Goal: Task Accomplishment & Management: Manage account settings

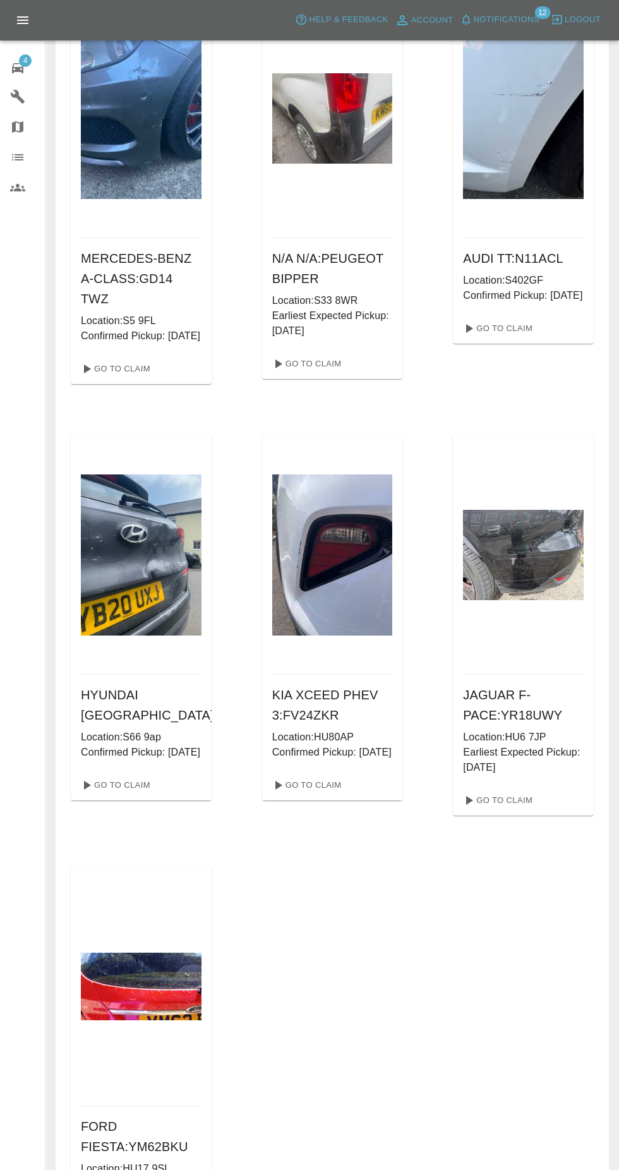
scroll to position [117, 0]
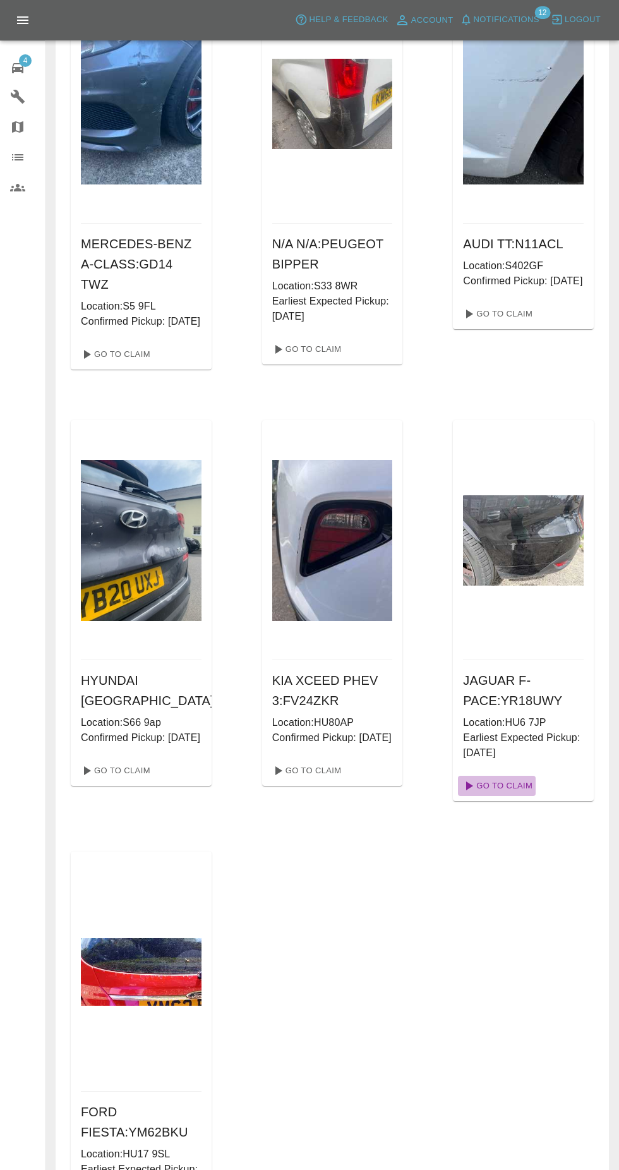
click at [516, 786] on link "Go To Claim" at bounding box center [497, 786] width 78 height 20
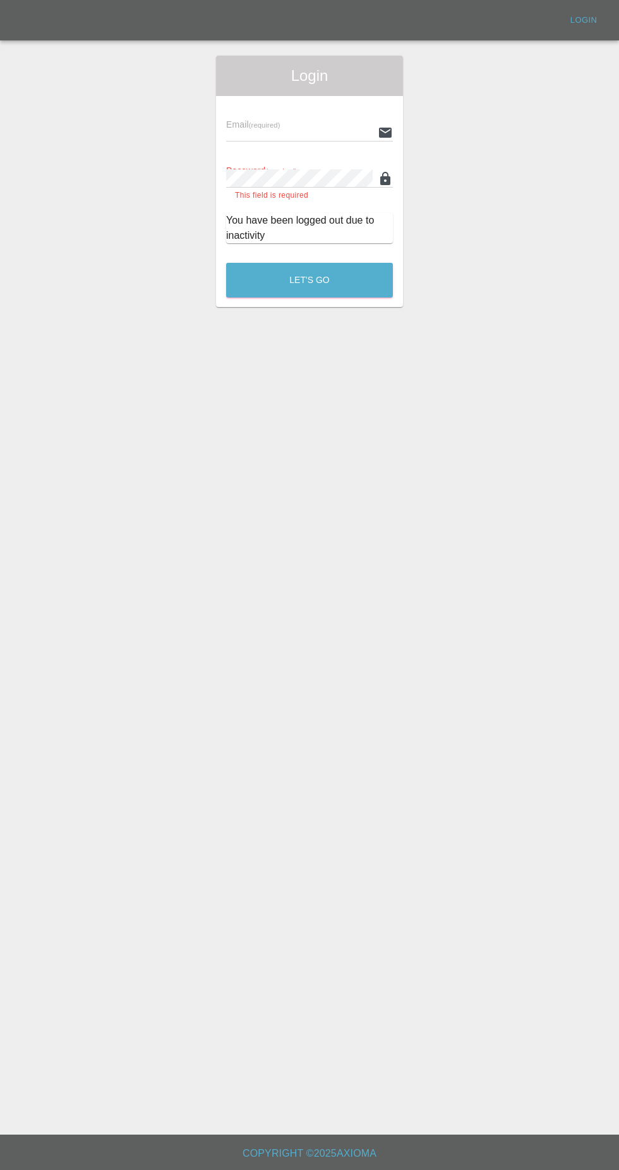
type input "[EMAIL_ADDRESS][DOMAIN_NAME]"
click at [226, 263] on button "Let's Go" at bounding box center [309, 280] width 167 height 35
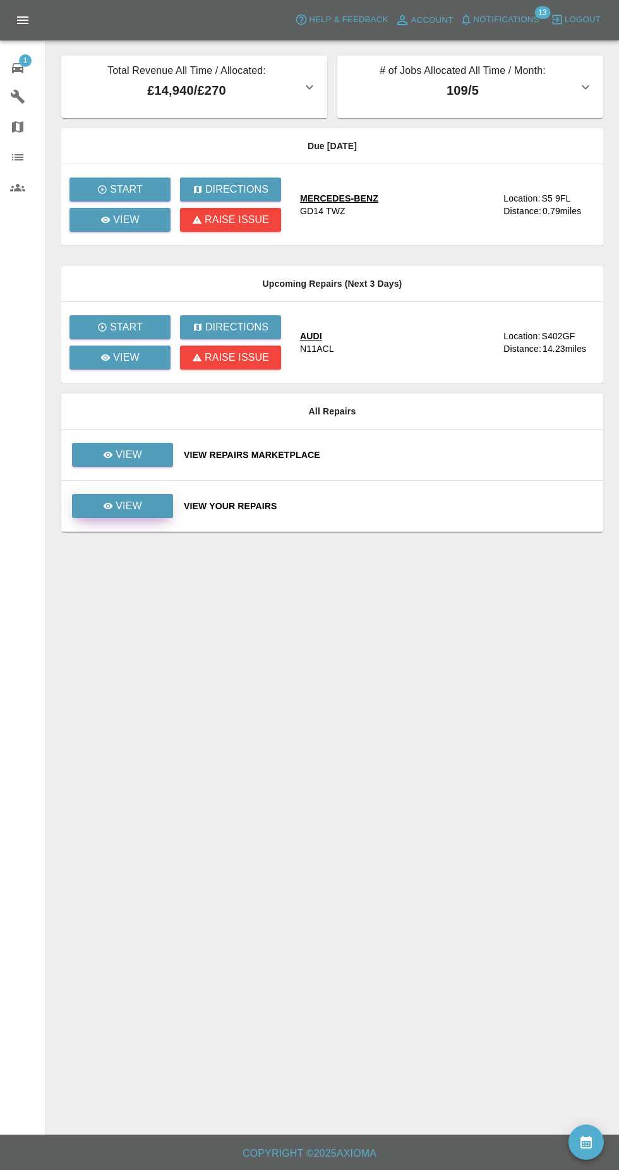
click at [154, 512] on link "View" at bounding box center [122, 506] width 101 height 24
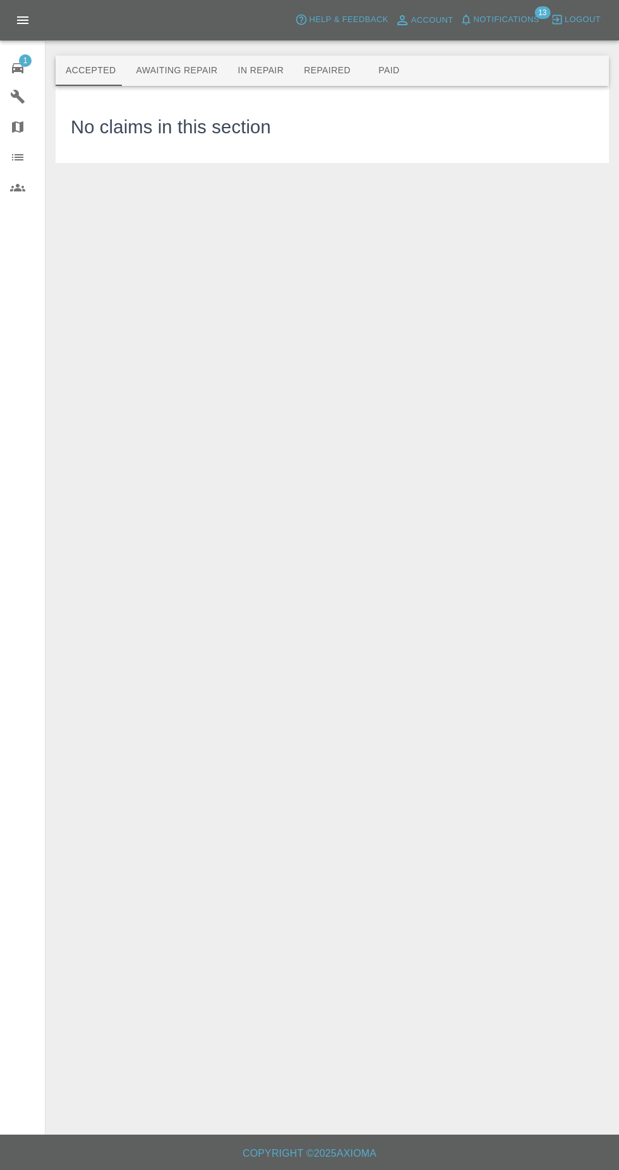
click at [200, 83] on button "Awaiting Repair" at bounding box center [177, 71] width 102 height 30
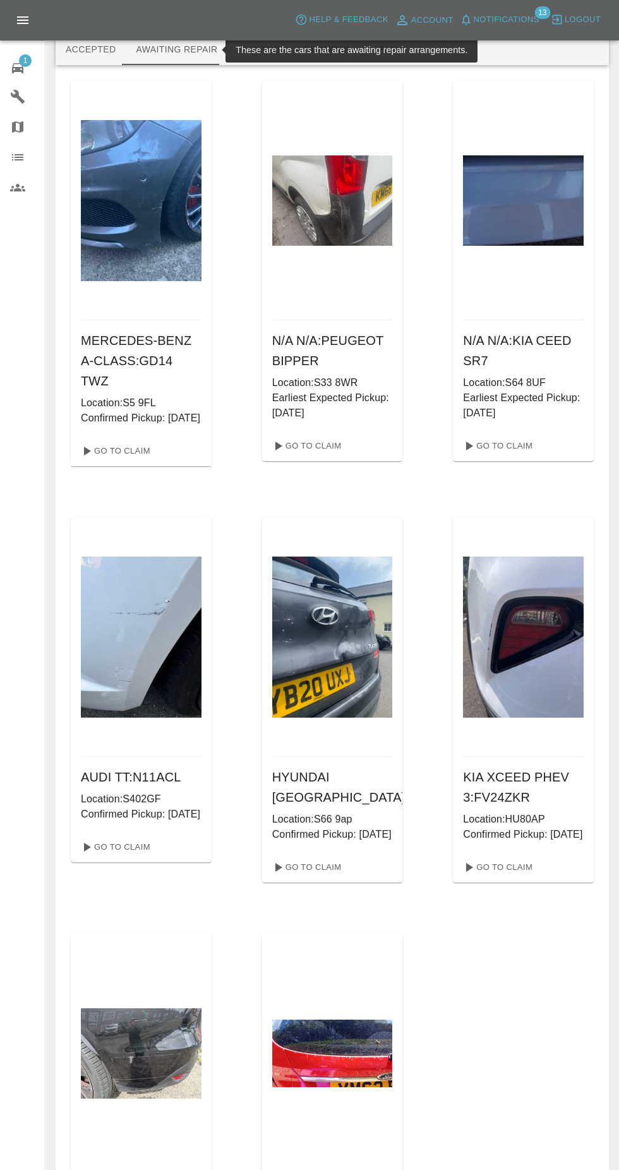
scroll to position [26, 0]
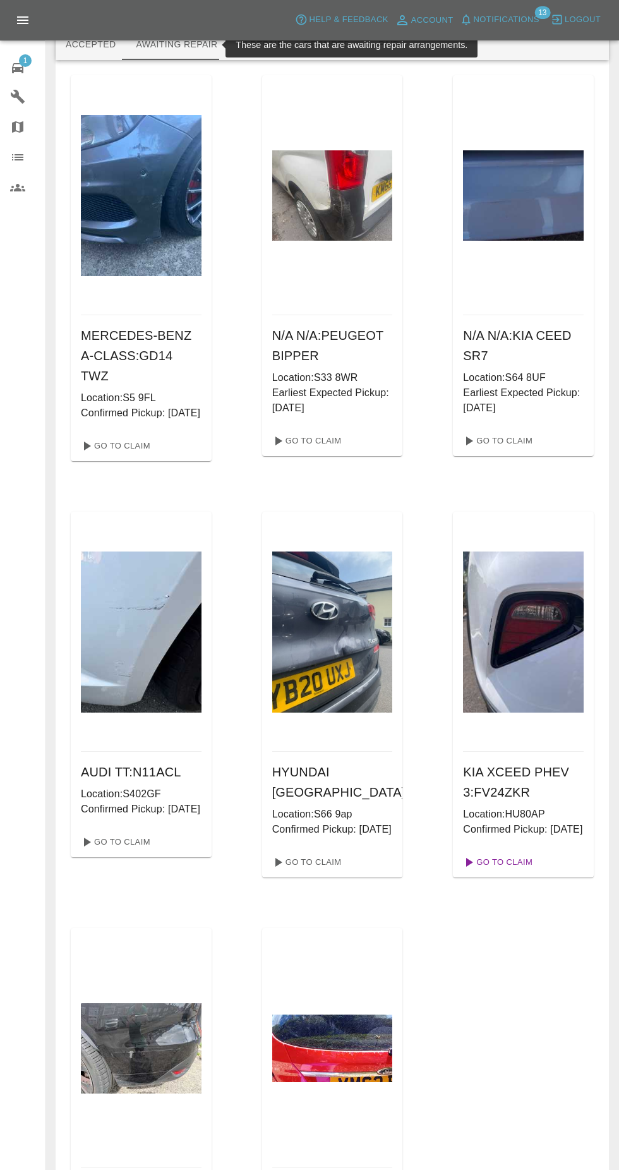
click at [499, 872] on link "Go To Claim" at bounding box center [497, 862] width 78 height 20
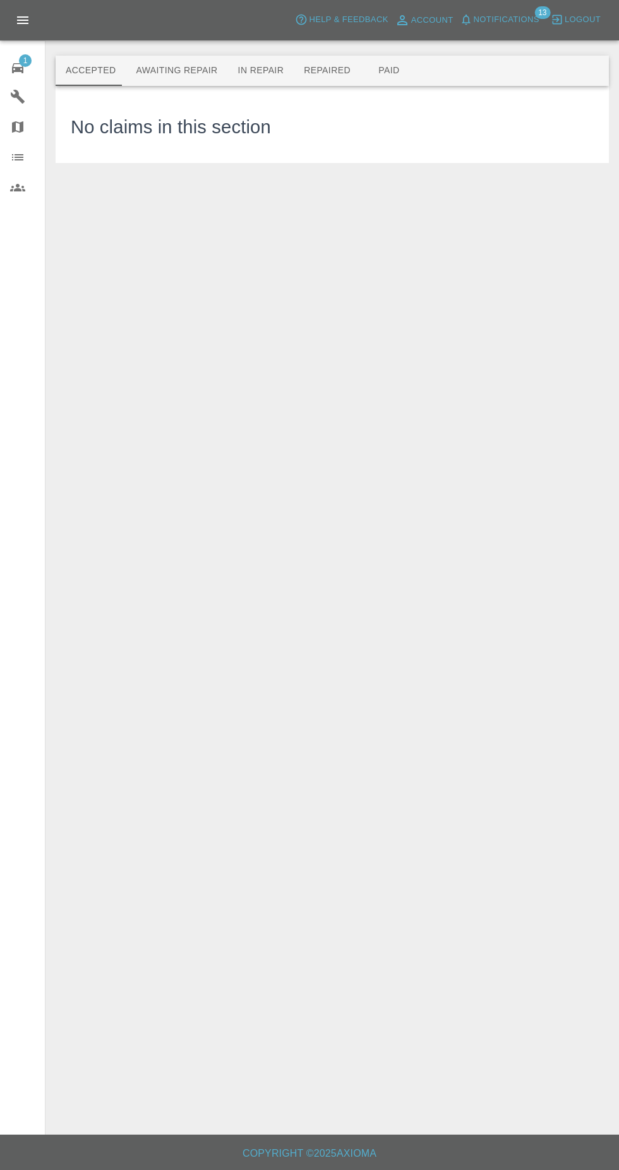
click at [174, 65] on button "Awaiting Repair" at bounding box center [177, 71] width 102 height 30
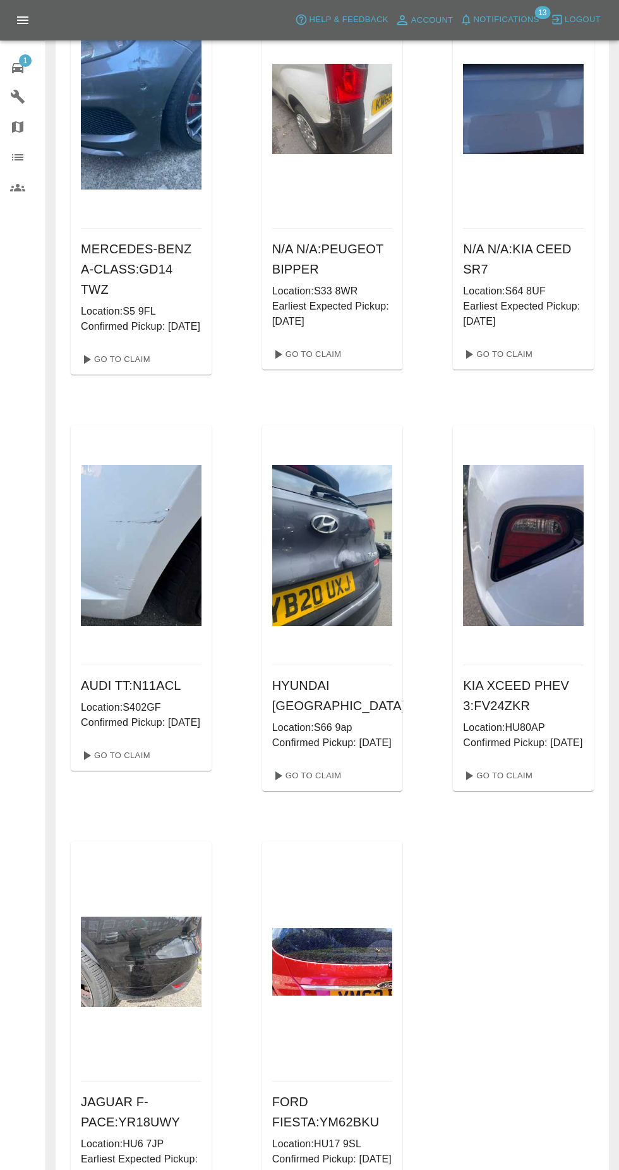
scroll to position [117, 0]
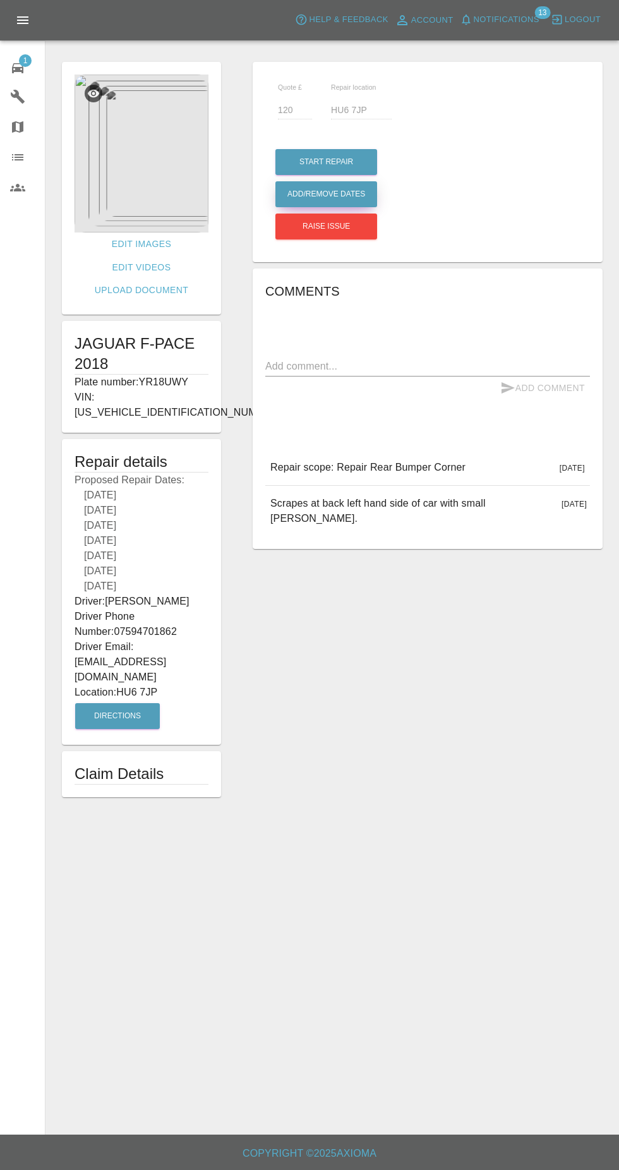
click at [356, 175] on button "Add/Remove Dates" at bounding box center [326, 162] width 102 height 26
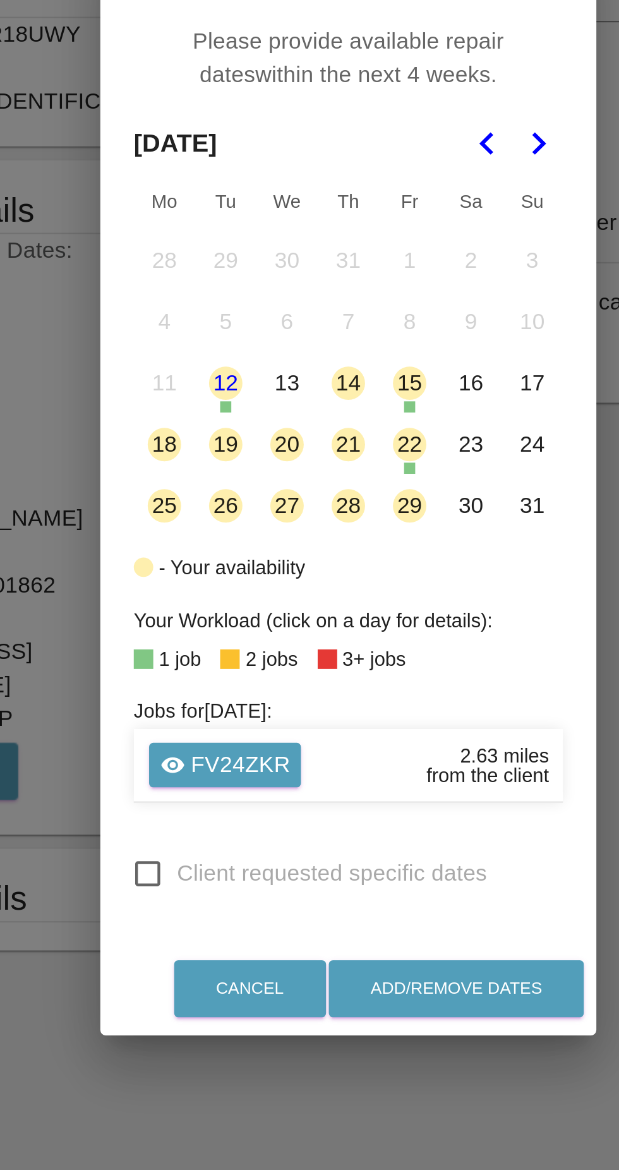
click at [398, 439] on icon "Go to the Next Month" at bounding box center [395, 431] width 15 height 15
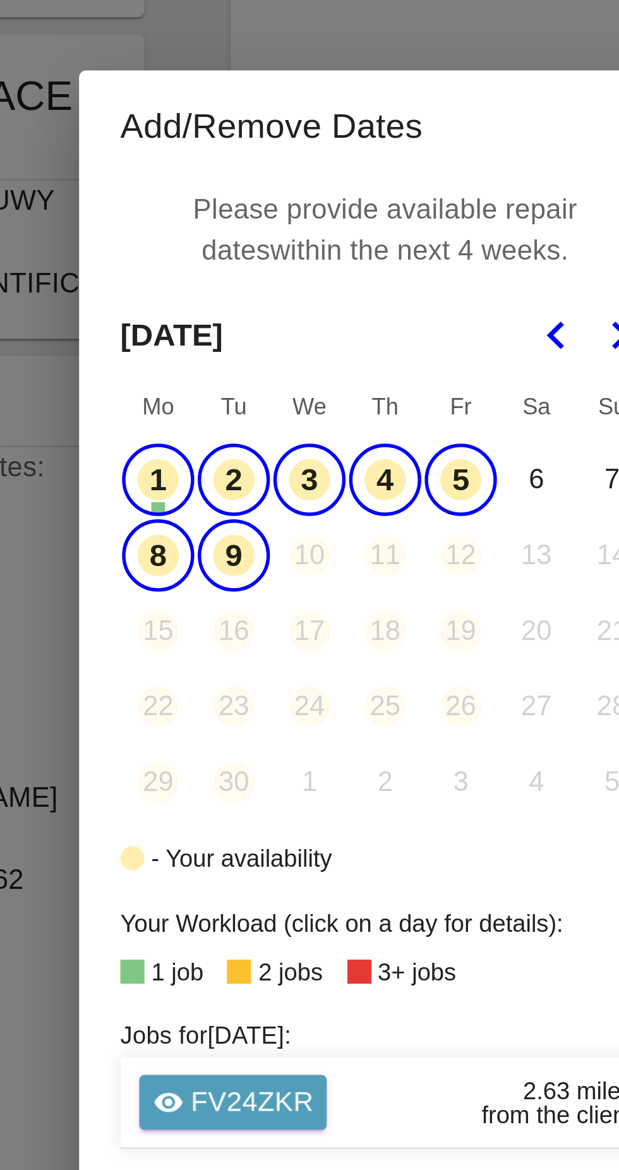
click at [293, 411] on p "Please provide available repair dates within the next 4 weeks." at bounding box center [310, 392] width 182 height 37
click at [255, 498] on button "2" at bounding box center [254, 484] width 27 height 27
click at [280, 498] on button "3" at bounding box center [281, 484] width 27 height 27
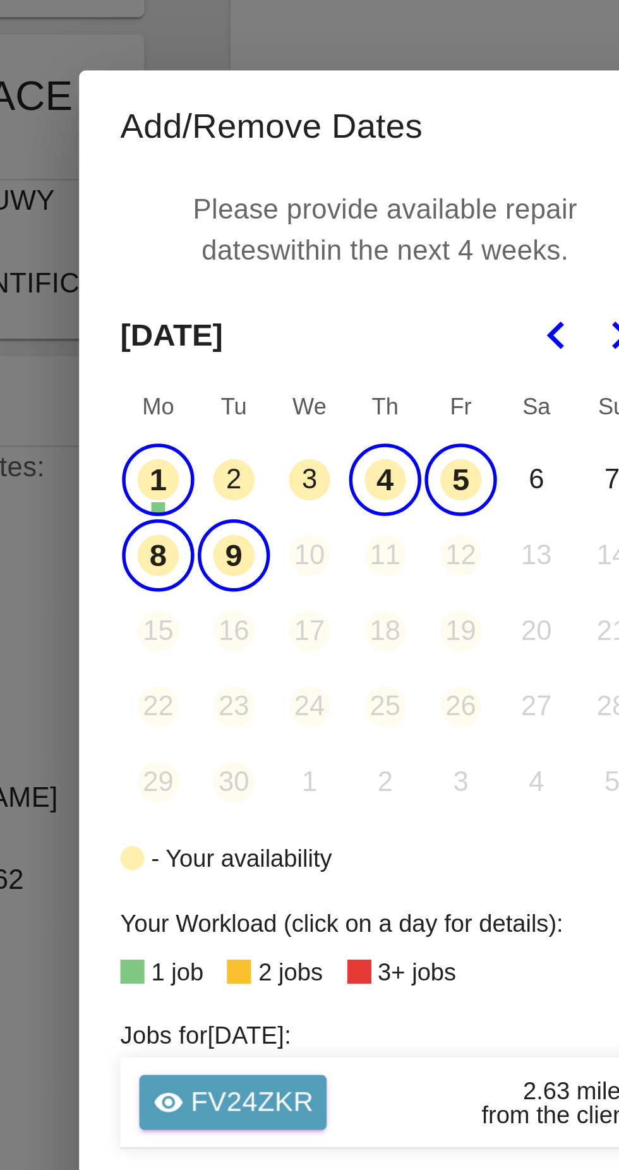
click at [301, 498] on button "4" at bounding box center [309, 484] width 27 height 27
click at [335, 498] on button "5" at bounding box center [337, 484] width 27 height 27
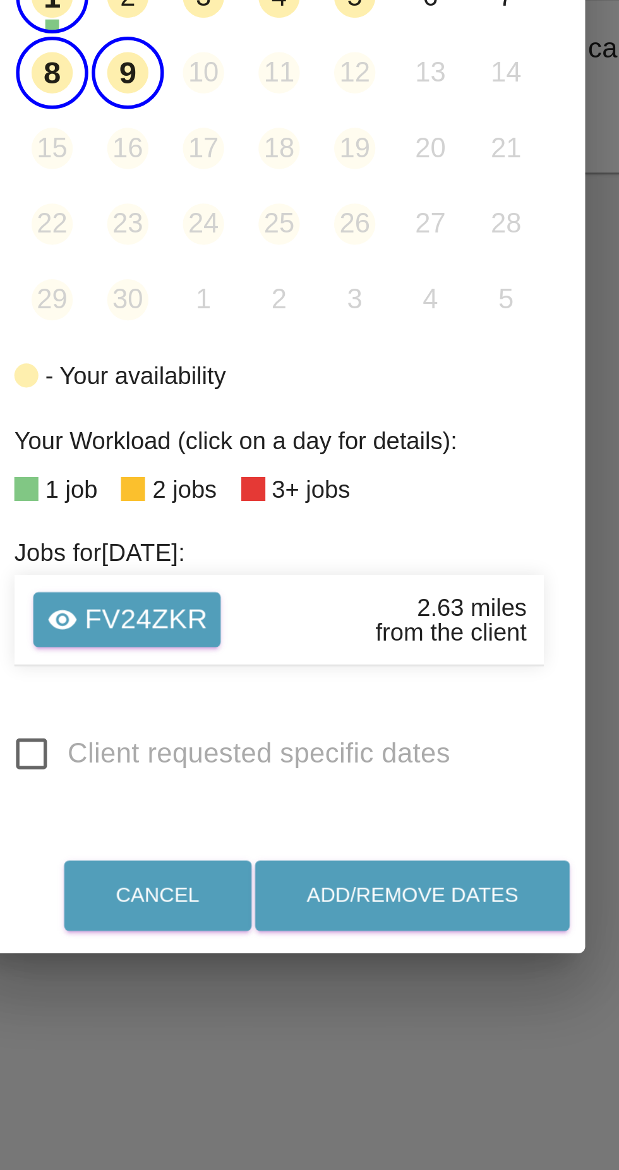
click at [223, 776] on input "Client requested specific dates" at bounding box center [218, 762] width 27 height 27
checkbox input "true"
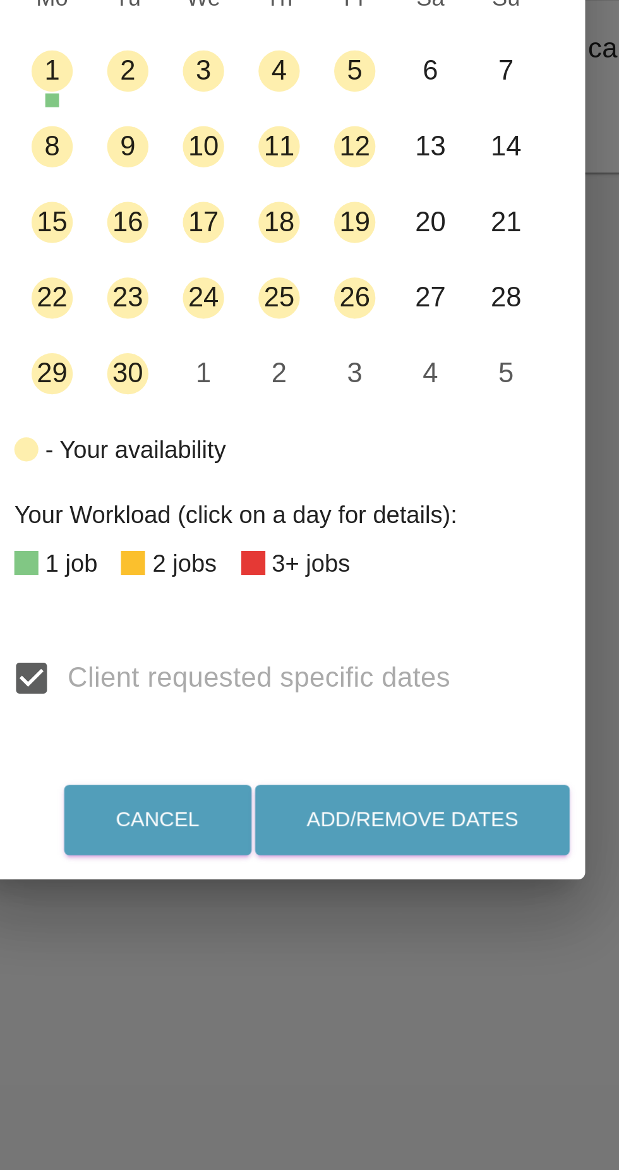
click at [229, 553] on button "8" at bounding box center [226, 539] width 27 height 27
click at [225, 525] on button "1" at bounding box center [226, 511] width 27 height 27
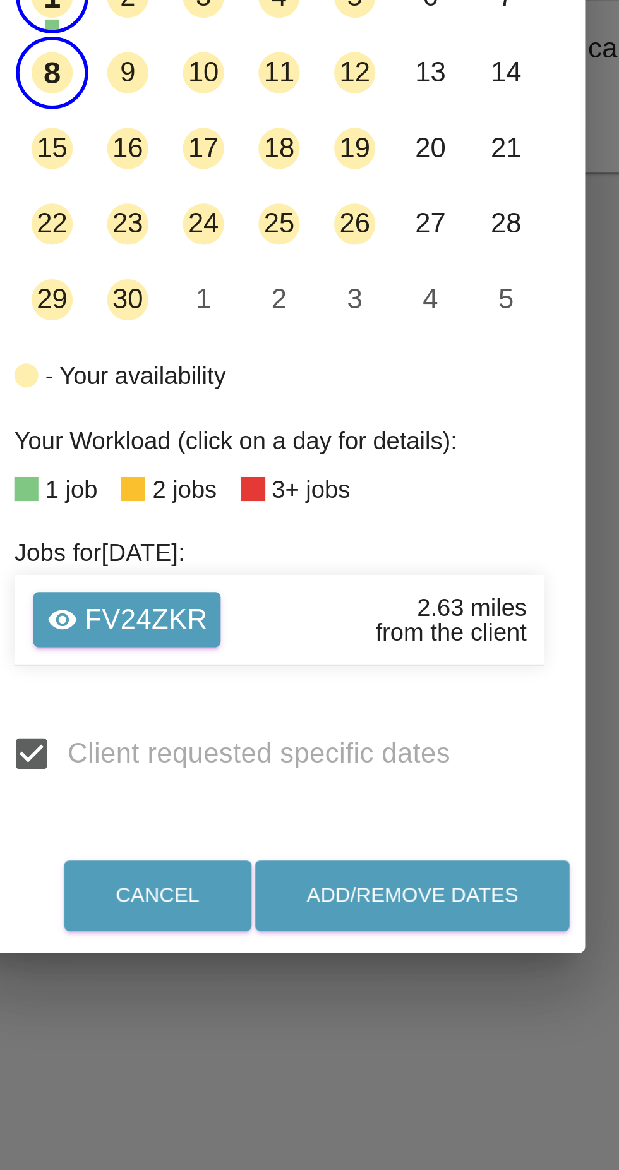
click at [224, 525] on button "8" at bounding box center [226, 512] width 27 height 27
click at [400, 443] on button "Go to the Next Month" at bounding box center [395, 431] width 23 height 23
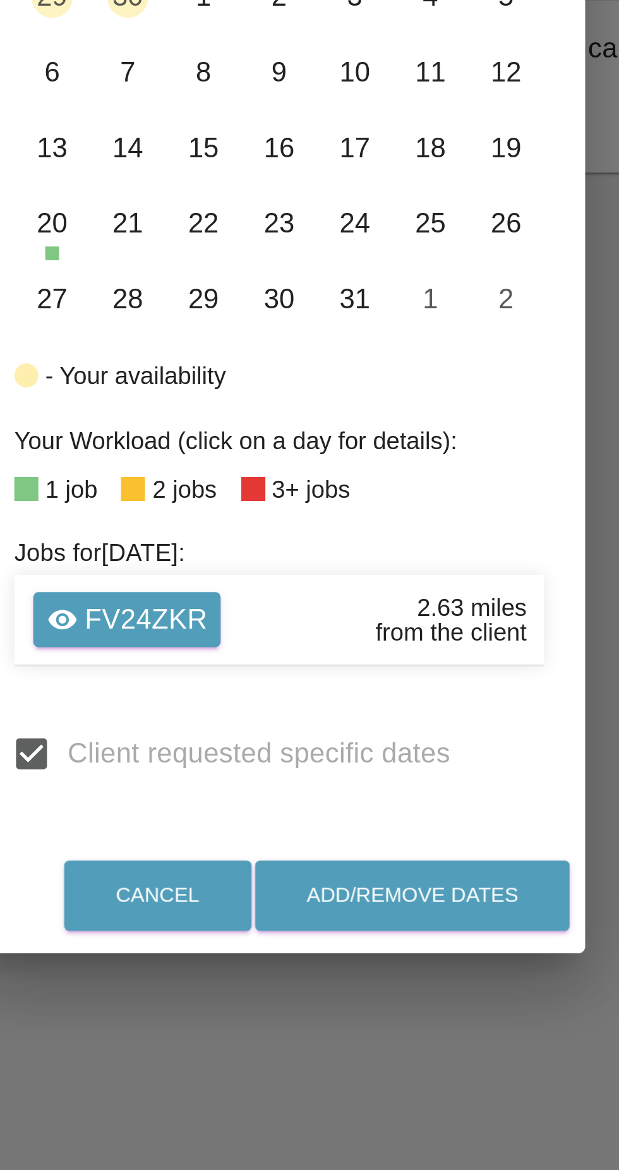
click at [366, 439] on icon "Go to the Previous Month" at bounding box center [372, 431] width 15 height 15
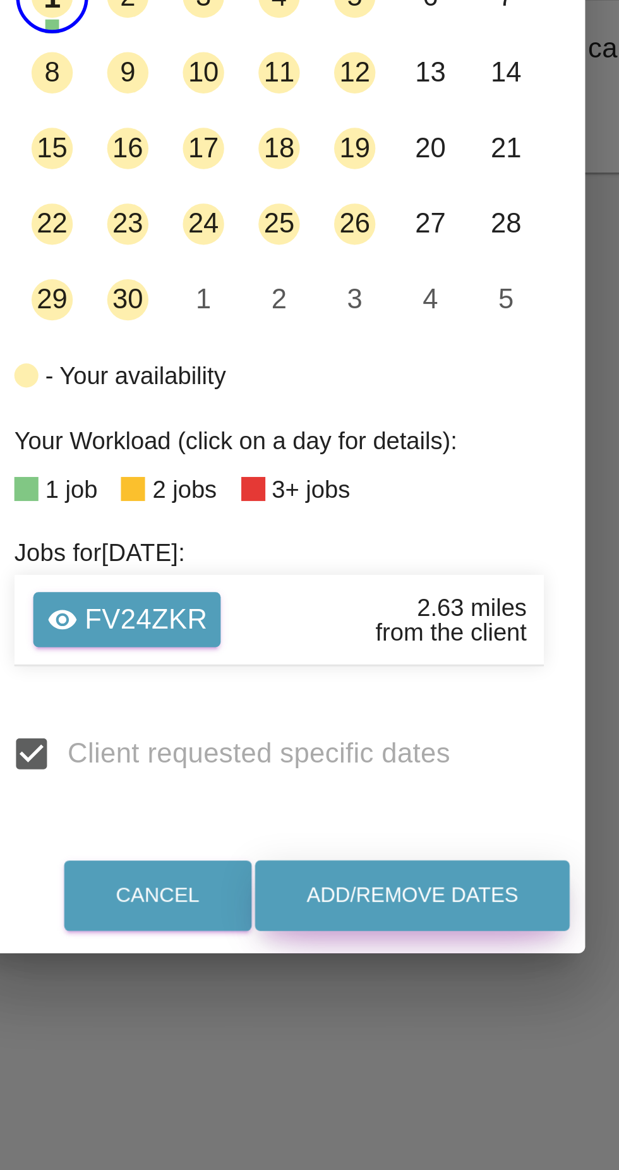
click at [340, 827] on button "Add/Remove Dates" at bounding box center [359, 814] width 116 height 26
